Goal: Navigation & Orientation: Find specific page/section

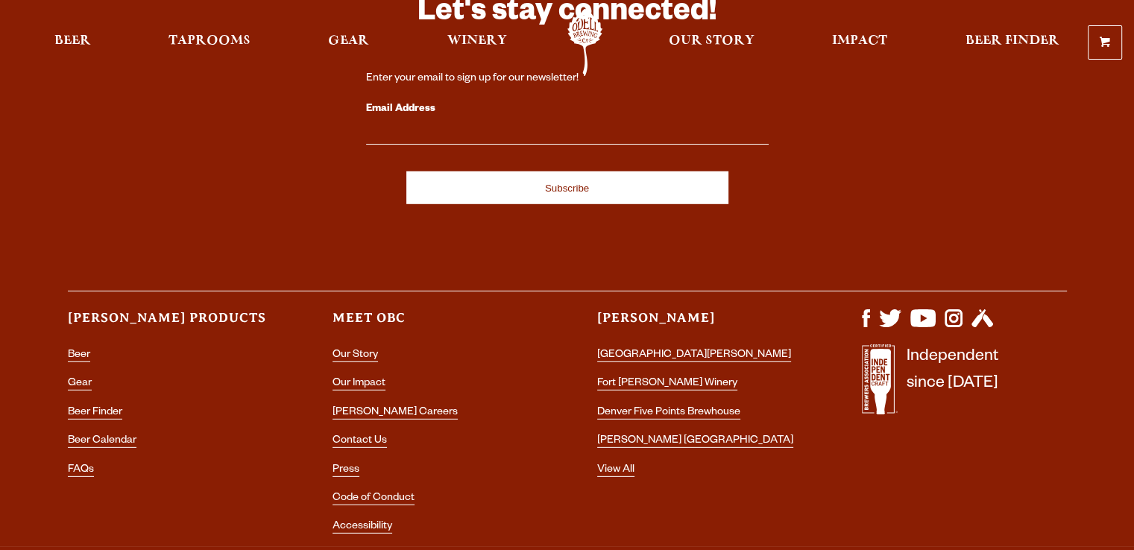
scroll to position [4417, 0]
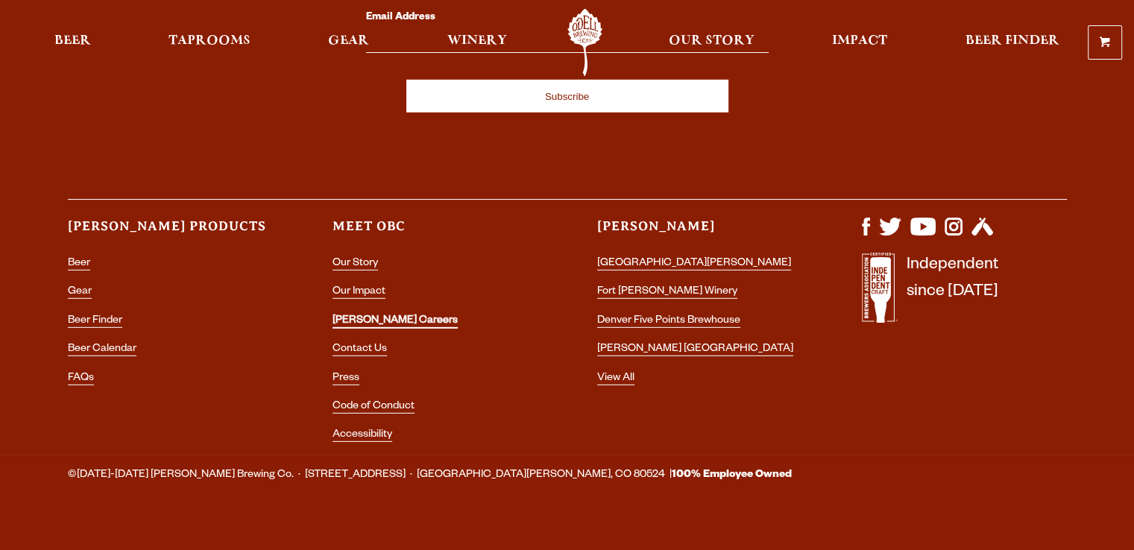
click at [379, 315] on link "[PERSON_NAME] Careers" at bounding box center [394, 321] width 125 height 13
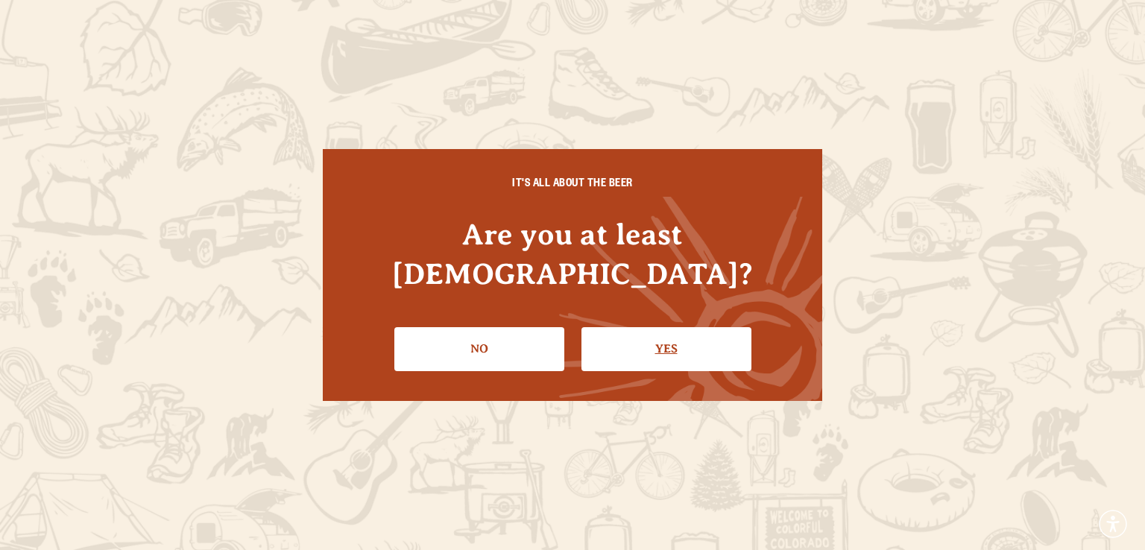
click at [670, 327] on link "Yes" at bounding box center [666, 348] width 170 height 43
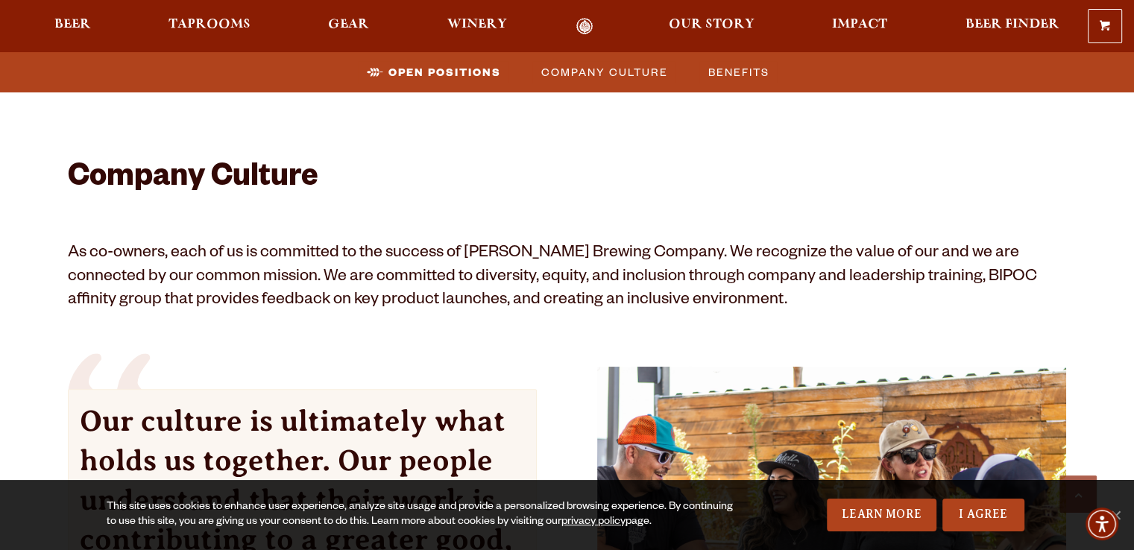
scroll to position [879, 0]
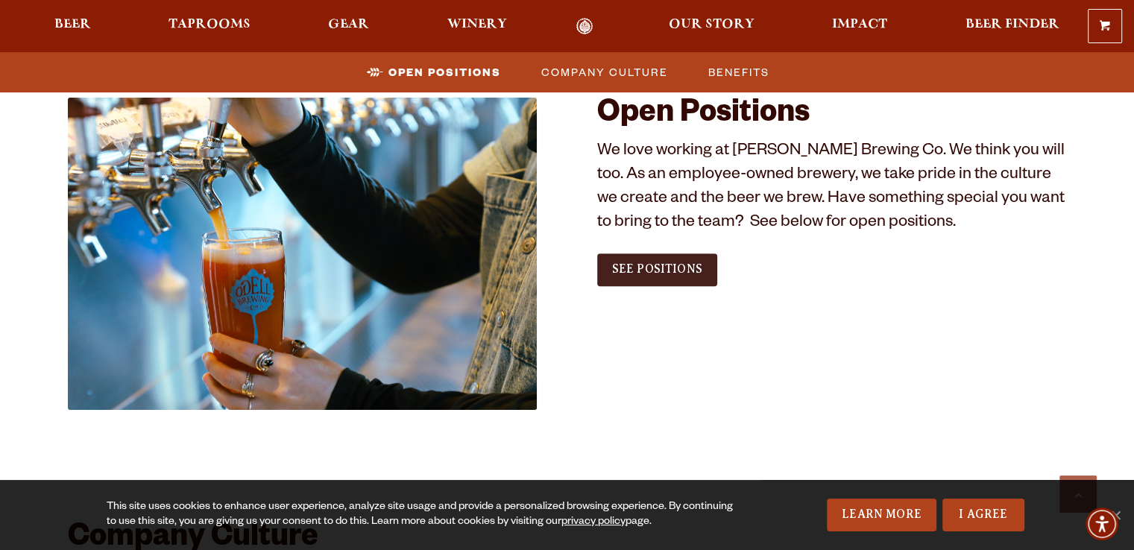
click at [677, 271] on span "See Positions" at bounding box center [657, 268] width 90 height 13
